Goal: Navigation & Orientation: Find specific page/section

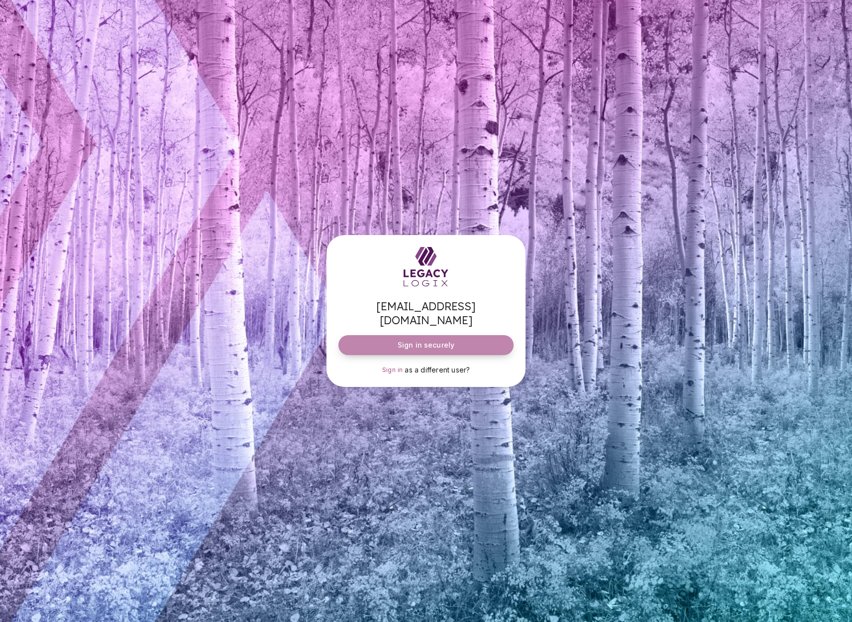
click at [425, 340] on span "Sign in securely" at bounding box center [426, 345] width 57 height 10
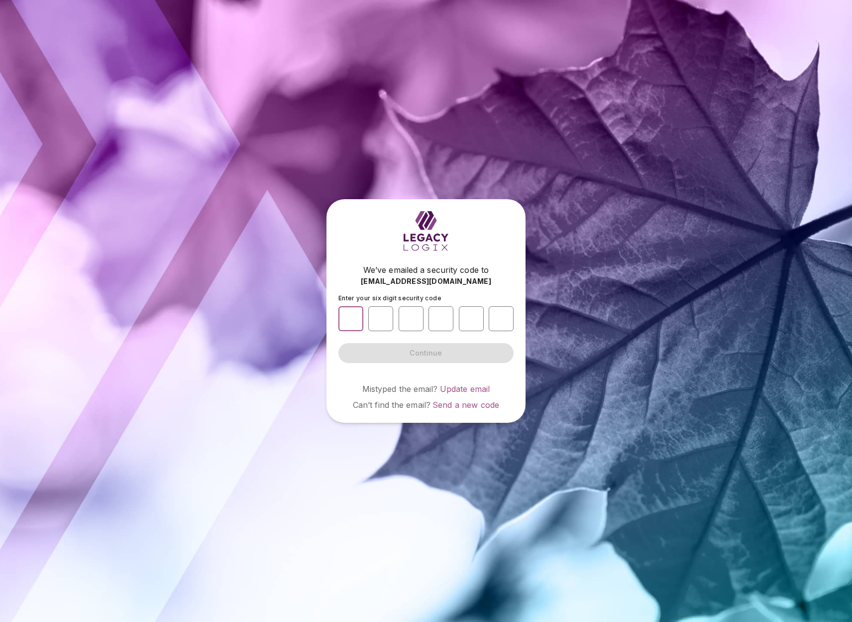
click at [351, 323] on input "number" at bounding box center [350, 318] width 25 height 25
type input "*"
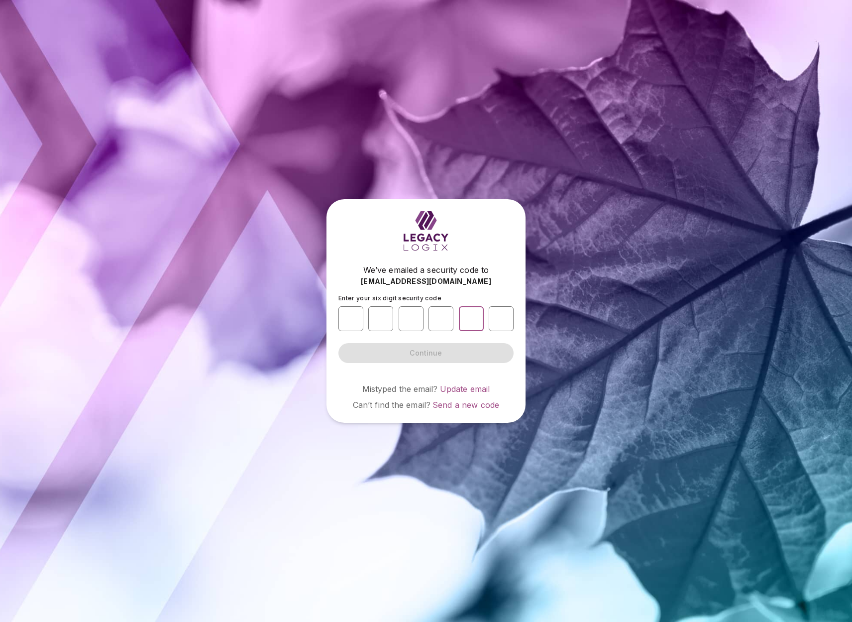
type input "*"
click at [426, 352] on button "Continue" at bounding box center [425, 353] width 175 height 20
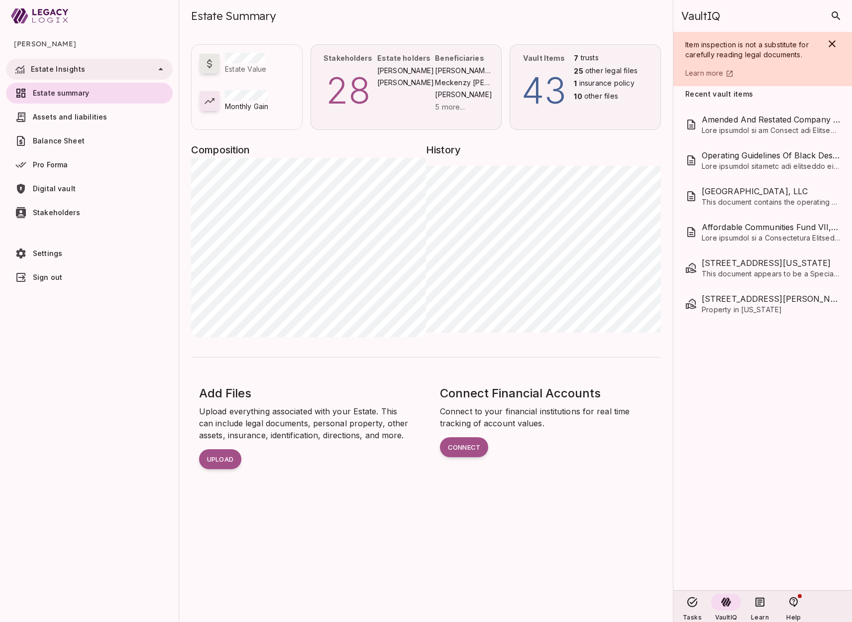
click at [53, 190] on span "Digital vault" at bounding box center [54, 188] width 43 height 8
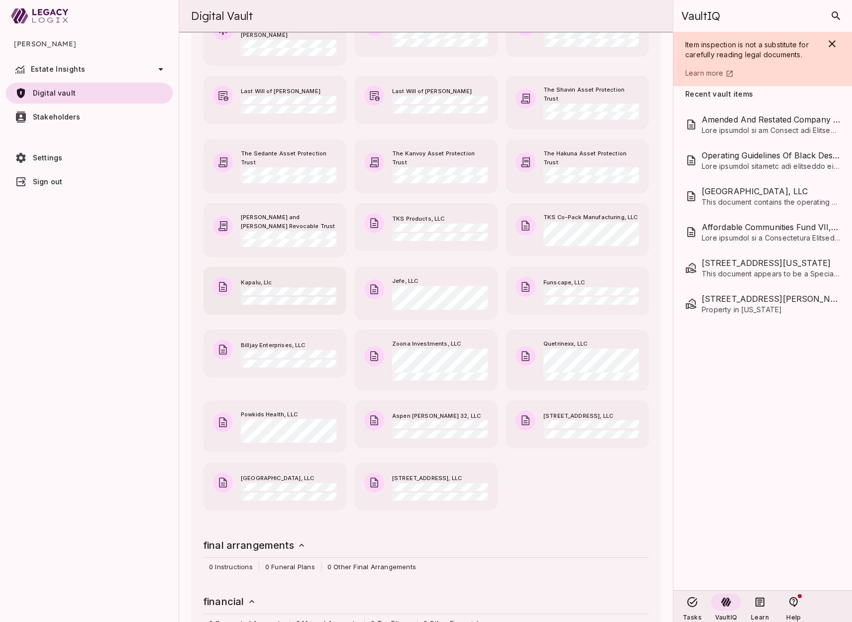
scroll to position [424, 0]
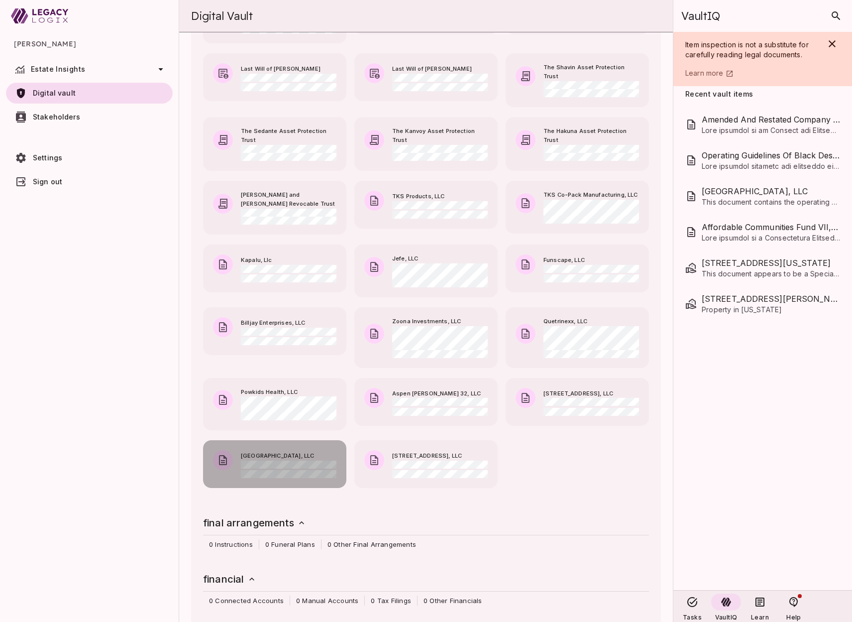
click at [277, 451] on span "[GEOGRAPHIC_DATA], LLC" at bounding box center [289, 455] width 96 height 9
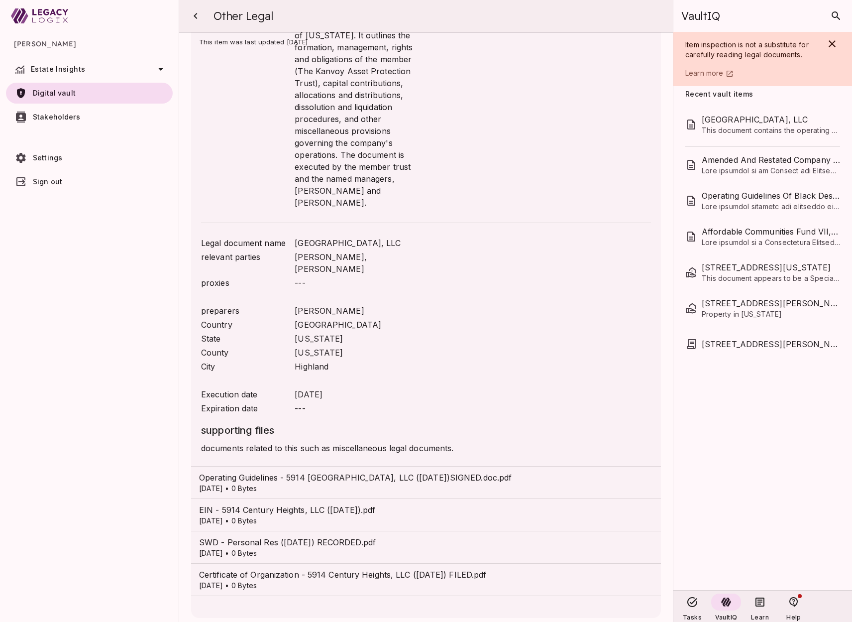
scroll to position [111, 0]
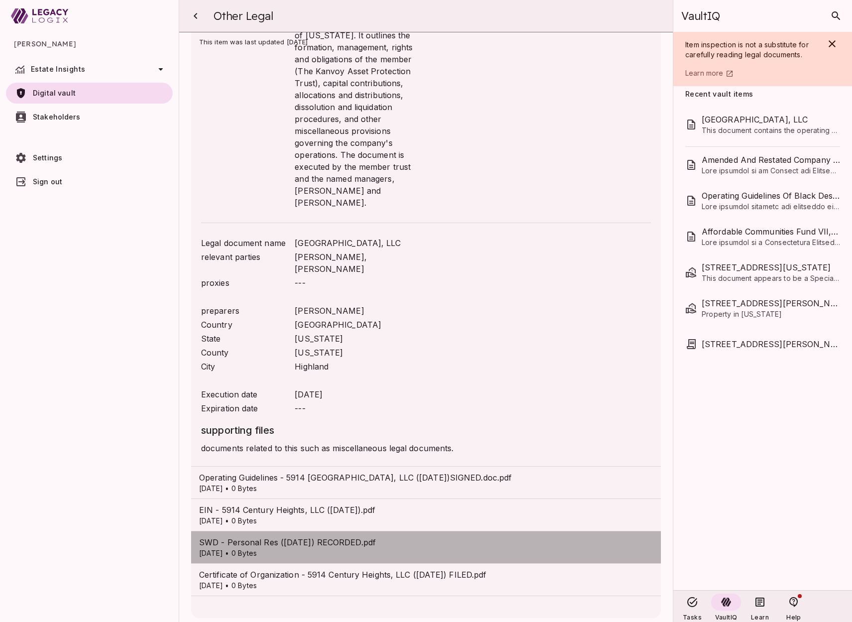
click at [271, 548] on p "[DATE] • 0 Bytes" at bounding box center [426, 553] width 454 height 10
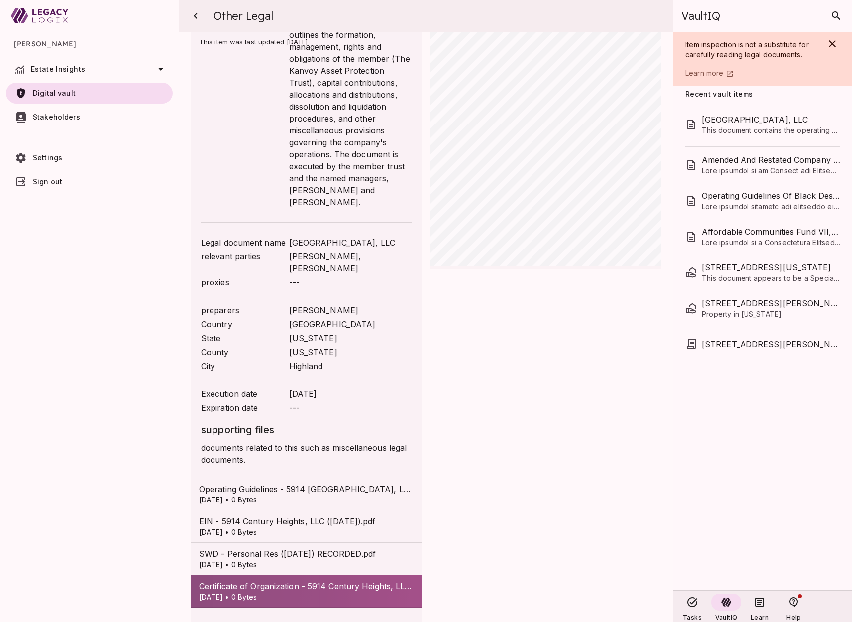
scroll to position [123, 0]
click at [746, 271] on span "[STREET_ADDRESS][US_STATE]" at bounding box center [771, 267] width 136 height 12
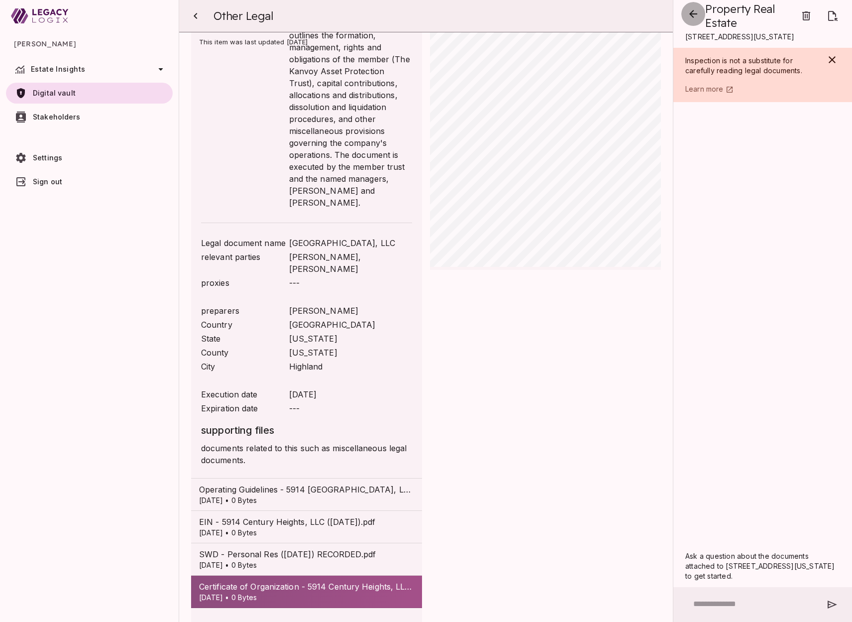
click at [694, 15] on icon "button" at bounding box center [693, 14] width 12 height 12
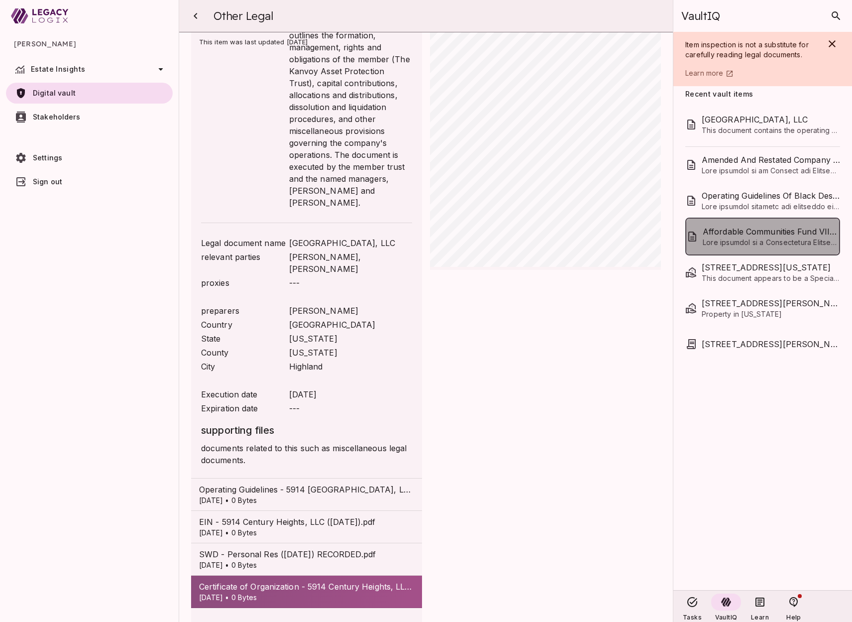
click at [724, 236] on span "Affordable Communities Fund VII, LLC" at bounding box center [771, 231] width 136 height 12
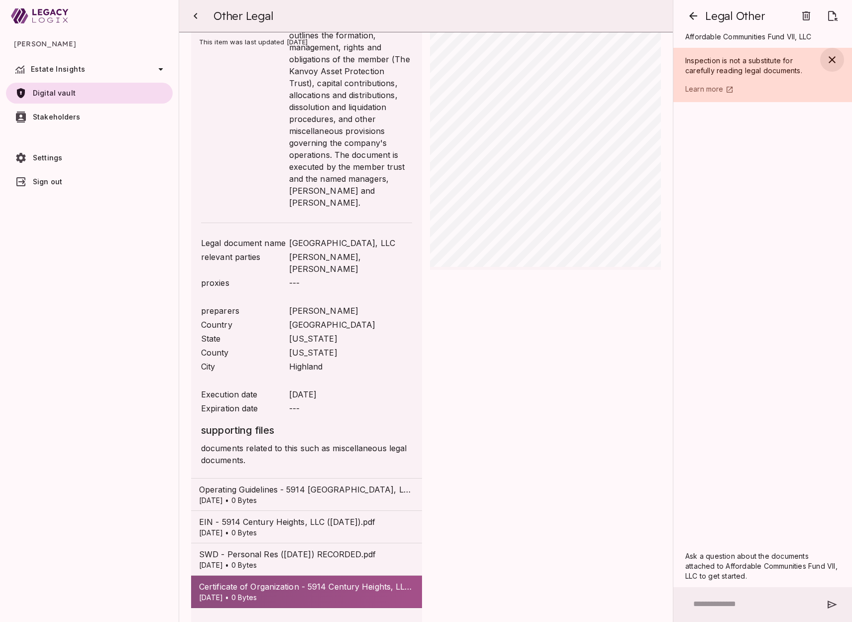
click at [834, 58] on icon "button" at bounding box center [832, 59] width 7 height 7
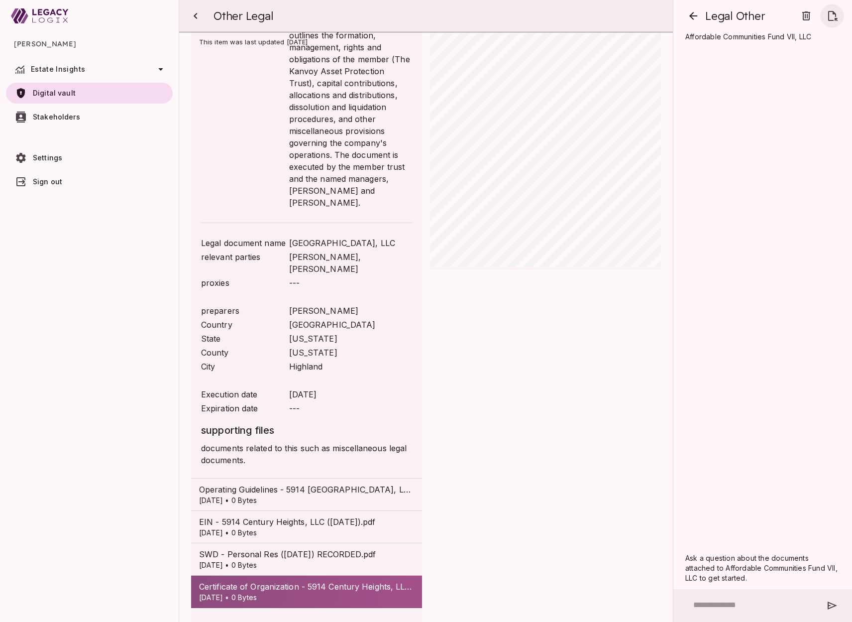
click at [833, 17] on icon "button" at bounding box center [832, 16] width 12 height 12
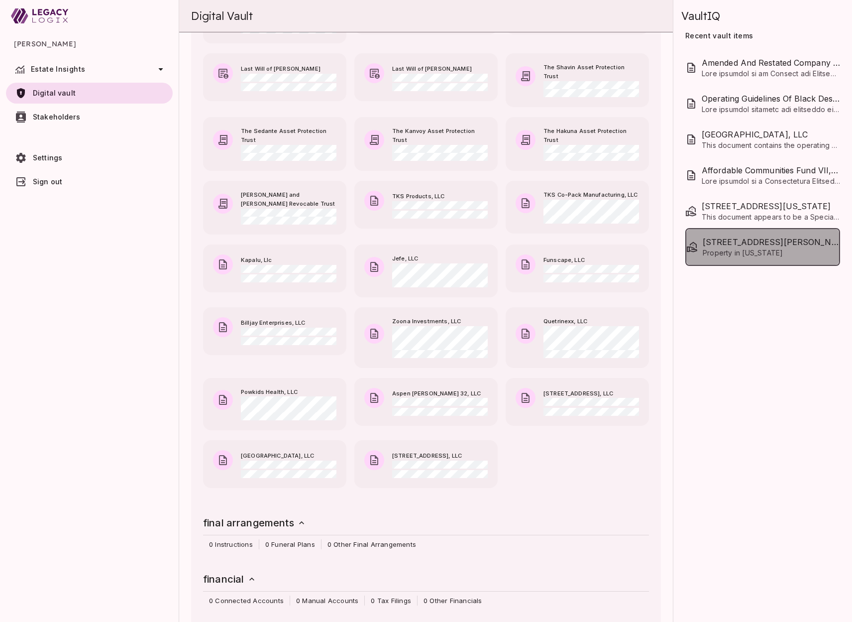
click at [731, 251] on span "Property in [US_STATE]" at bounding box center [771, 253] width 136 height 10
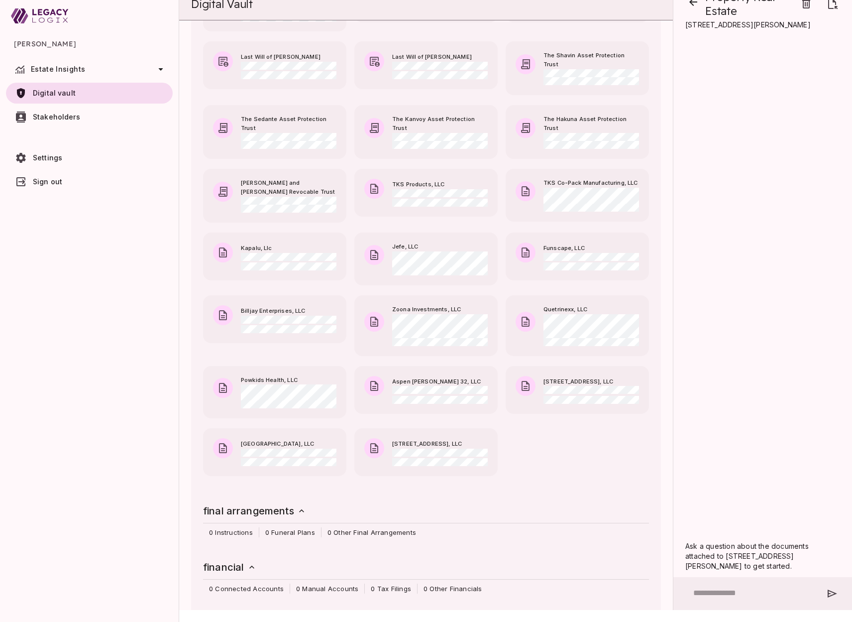
scroll to position [12, 0]
click at [283, 376] on span "Powkids Health, LLC" at bounding box center [289, 380] width 96 height 9
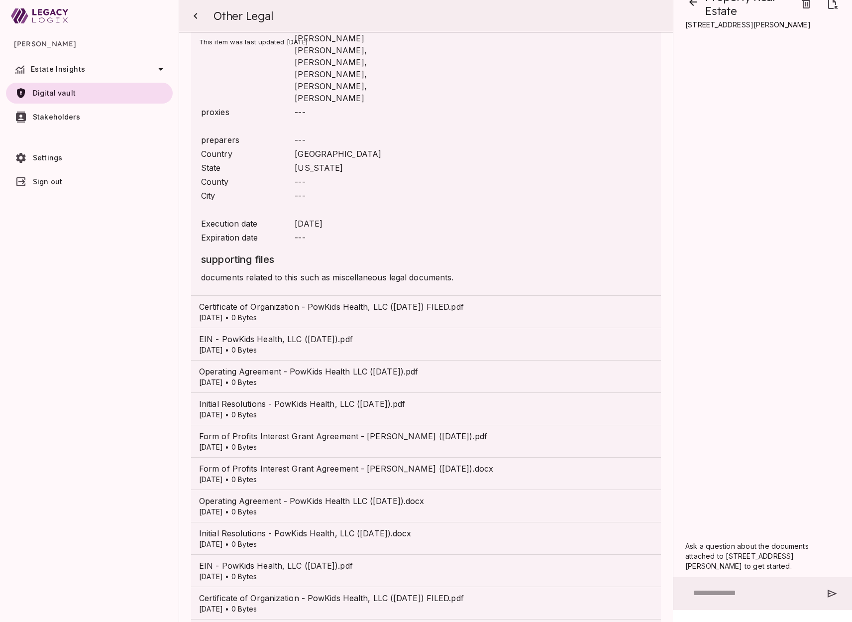
scroll to position [389, 0]
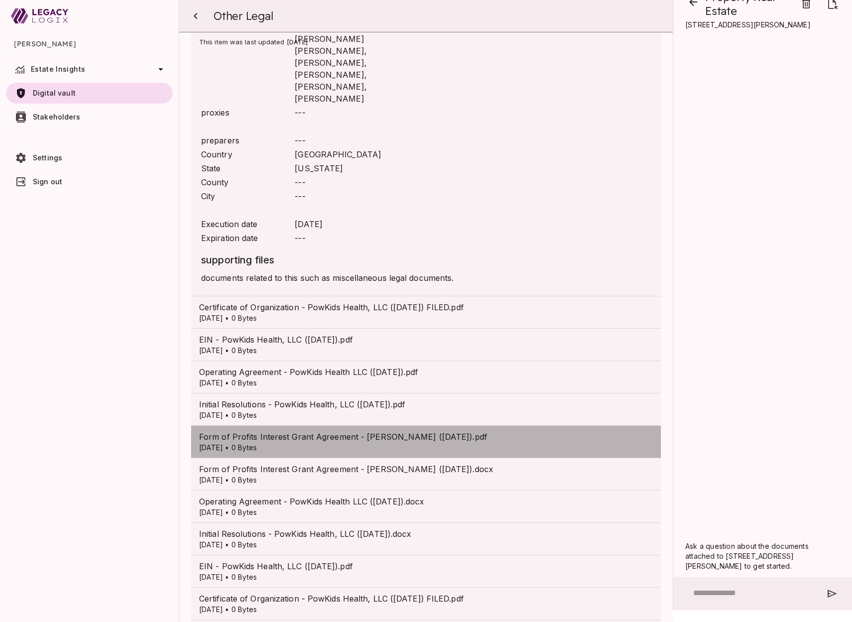
click at [295, 442] on p "[DATE] • 0 Bytes" at bounding box center [426, 447] width 454 height 10
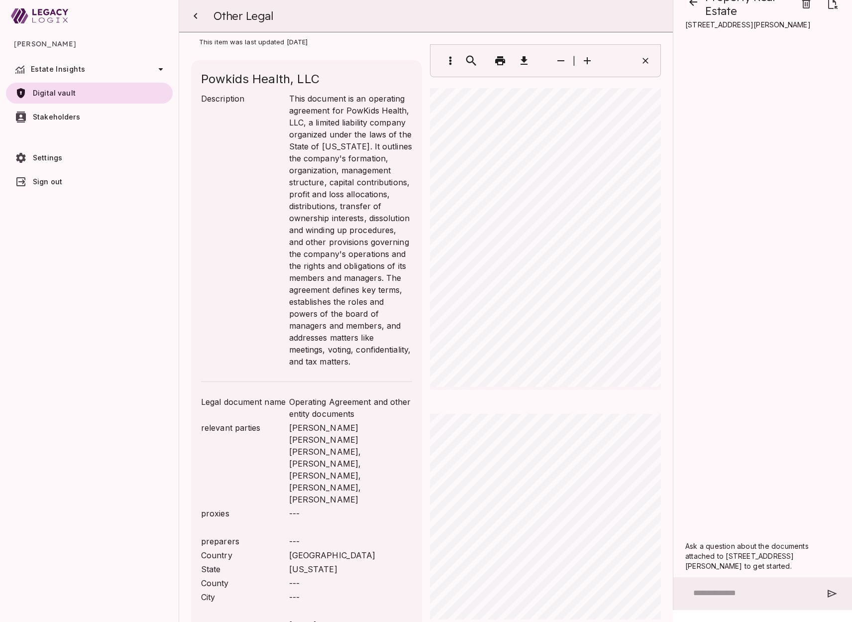
scroll to position [0, 0]
